Goal: Complete application form

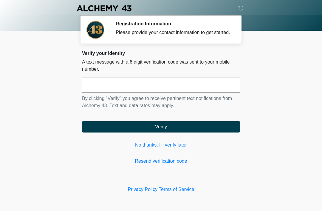
scroll to position [11, 0]
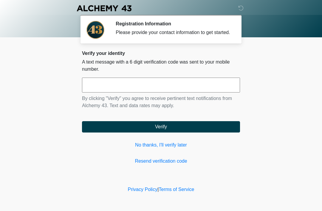
click at [211, 91] on input "text" at bounding box center [161, 85] width 158 height 15
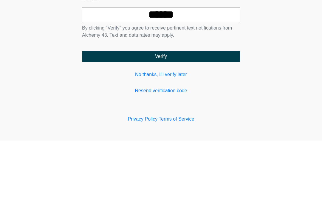
type input "******"
click at [213, 121] on button "Verify" at bounding box center [161, 126] width 158 height 11
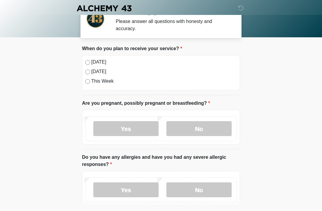
click at [192, 136] on label "No" at bounding box center [198, 128] width 65 height 15
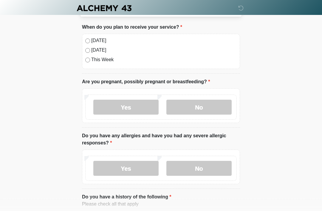
scroll to position [34, 0]
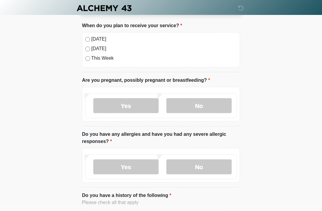
click at [202, 169] on label "No" at bounding box center [198, 167] width 65 height 15
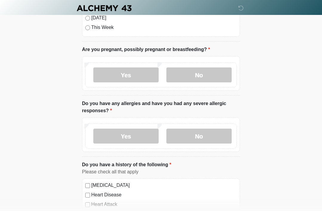
scroll to position [67, 0]
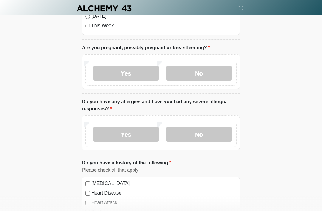
click at [93, 185] on label "[MEDICAL_DATA]" at bounding box center [164, 183] width 146 height 7
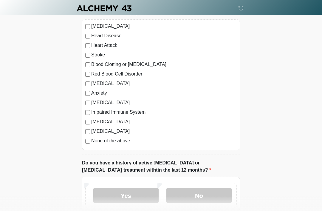
scroll to position [225, 0]
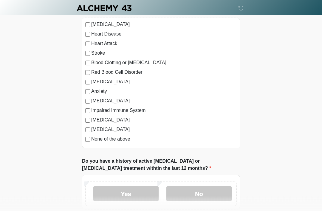
click at [210, 193] on label "No" at bounding box center [198, 193] width 65 height 15
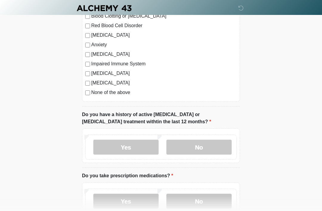
scroll to position [273, 0]
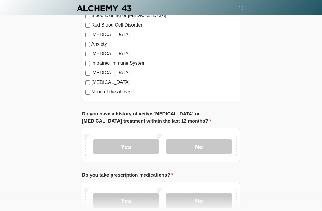
click at [145, 200] on label "Yes" at bounding box center [125, 200] width 65 height 15
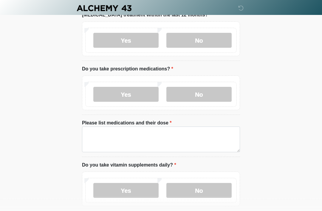
scroll to position [379, 0]
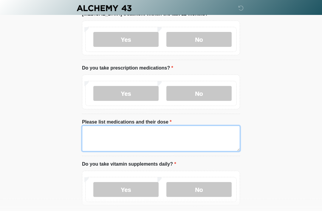
click at [125, 135] on textarea "Please list medications and their dose" at bounding box center [161, 139] width 158 height 26
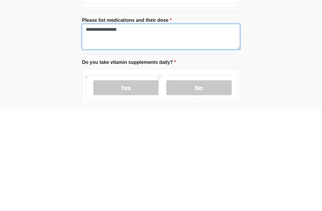
type textarea "**********"
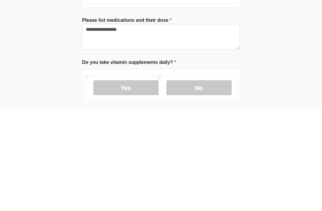
click at [146, 182] on label "Yes" at bounding box center [125, 189] width 65 height 15
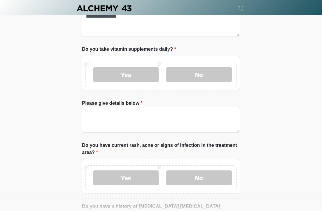
scroll to position [495, 0]
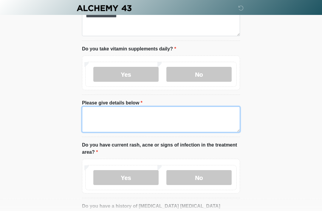
click at [158, 116] on textarea "Please give details below" at bounding box center [161, 120] width 158 height 26
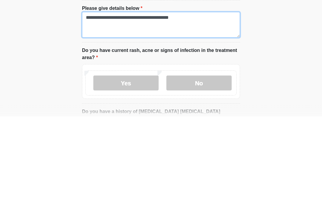
type textarea "**********"
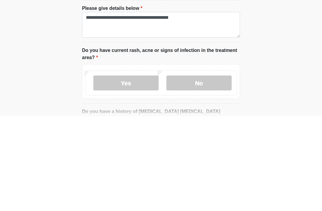
click at [201, 170] on label "No" at bounding box center [198, 177] width 65 height 15
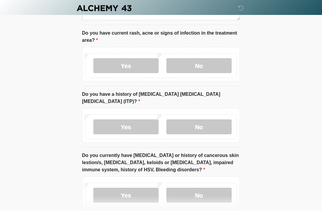
scroll to position [605, 0]
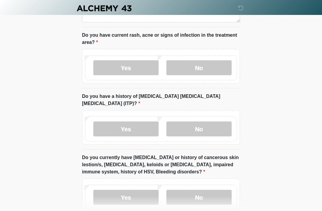
click at [219, 121] on label "No" at bounding box center [198, 128] width 65 height 15
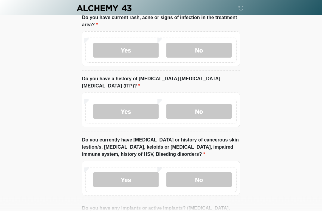
scroll to position [622, 0]
click at [144, 172] on label "Yes" at bounding box center [125, 179] width 65 height 15
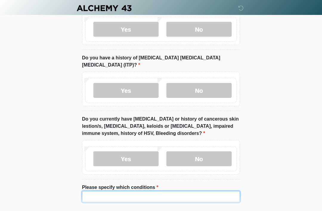
click at [138, 191] on input "Please specify which conditions" at bounding box center [161, 196] width 158 height 11
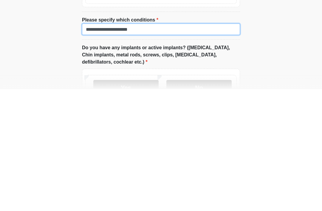
type input "**********"
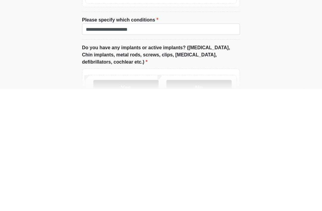
click at [209, 202] on label "No" at bounding box center [198, 209] width 65 height 15
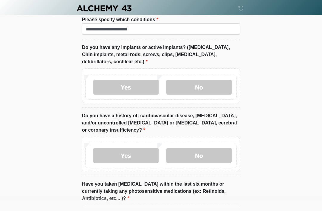
click at [209, 150] on label "No" at bounding box center [198, 155] width 65 height 15
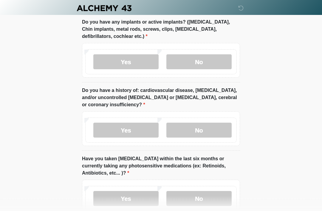
scroll to position [840, 0]
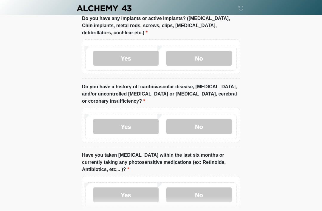
click at [212, 191] on label "No" at bounding box center [198, 194] width 65 height 15
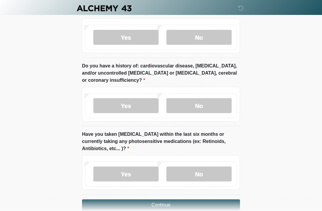
scroll to position [864, 0]
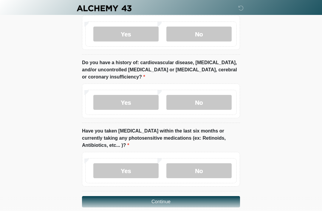
click at [220, 197] on button "Continue" at bounding box center [161, 201] width 158 height 11
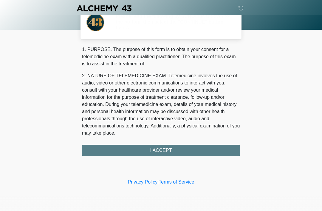
scroll to position [0, 0]
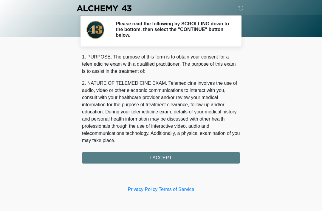
click at [210, 158] on div "1. PURPOSE. The purpose of this form is to obtain your consent for a telemedici…" at bounding box center [161, 108] width 158 height 110
click at [212, 157] on div "1. PURPOSE. The purpose of this form is to obtain your consent for a telemedici…" at bounding box center [161, 108] width 158 height 110
click at [220, 155] on div "1. PURPOSE. The purpose of this form is to obtain your consent for a telemedici…" at bounding box center [161, 108] width 158 height 110
click at [218, 159] on div "1. PURPOSE. The purpose of this form is to obtain your consent for a telemedici…" at bounding box center [161, 108] width 158 height 110
click at [215, 158] on div "1. PURPOSE. The purpose of this form is to obtain your consent for a telemedici…" at bounding box center [161, 108] width 158 height 110
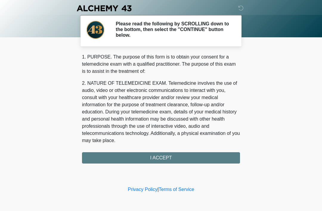
click at [94, 156] on div "1. PURPOSE. The purpose of this form is to obtain your consent for a telemedici…" at bounding box center [161, 108] width 158 height 110
click at [165, 152] on div "1. PURPOSE. The purpose of this form is to obtain your consent for a telemedici…" at bounding box center [161, 108] width 158 height 110
click at [219, 154] on div "1. PURPOSE. The purpose of this form is to obtain your consent for a telemedici…" at bounding box center [161, 108] width 158 height 110
click at [217, 155] on div "1. PURPOSE. The purpose of this form is to obtain your consent for a telemedici…" at bounding box center [161, 108] width 158 height 110
click at [87, 155] on div "1. PURPOSE. The purpose of this form is to obtain your consent for a telemedici…" at bounding box center [161, 108] width 158 height 110
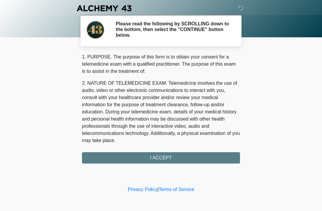
click at [220, 155] on div "1. PURPOSE. The purpose of this form is to obtain your consent for a telemedici…" at bounding box center [161, 108] width 158 height 110
click at [189, 157] on div "1. PURPOSE. The purpose of this form is to obtain your consent for a telemedici…" at bounding box center [161, 108] width 158 height 110
click at [194, 161] on div "1. PURPOSE. The purpose of this form is to obtain your consent for a telemedici…" at bounding box center [161, 108] width 158 height 110
click at [196, 157] on div "1. PURPOSE. The purpose of this form is to obtain your consent for a telemedici…" at bounding box center [161, 108] width 158 height 110
click at [192, 158] on div "1. PURPOSE. The purpose of this form is to obtain your consent for a telemedici…" at bounding box center [161, 108] width 158 height 110
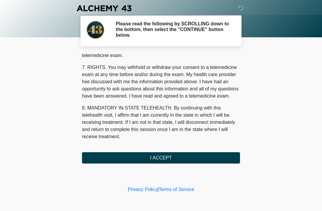
scroll to position [254, 0]
click at [150, 157] on button "I ACCEPT" at bounding box center [161, 157] width 158 height 11
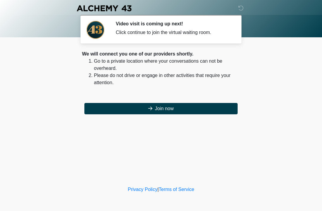
click at [159, 112] on button "Join now" at bounding box center [160, 108] width 153 height 11
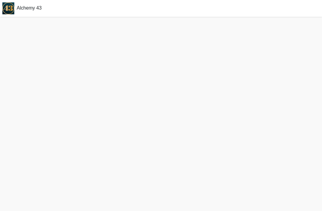
scroll to position [2, 0]
